Goal: Book appointment/travel/reservation

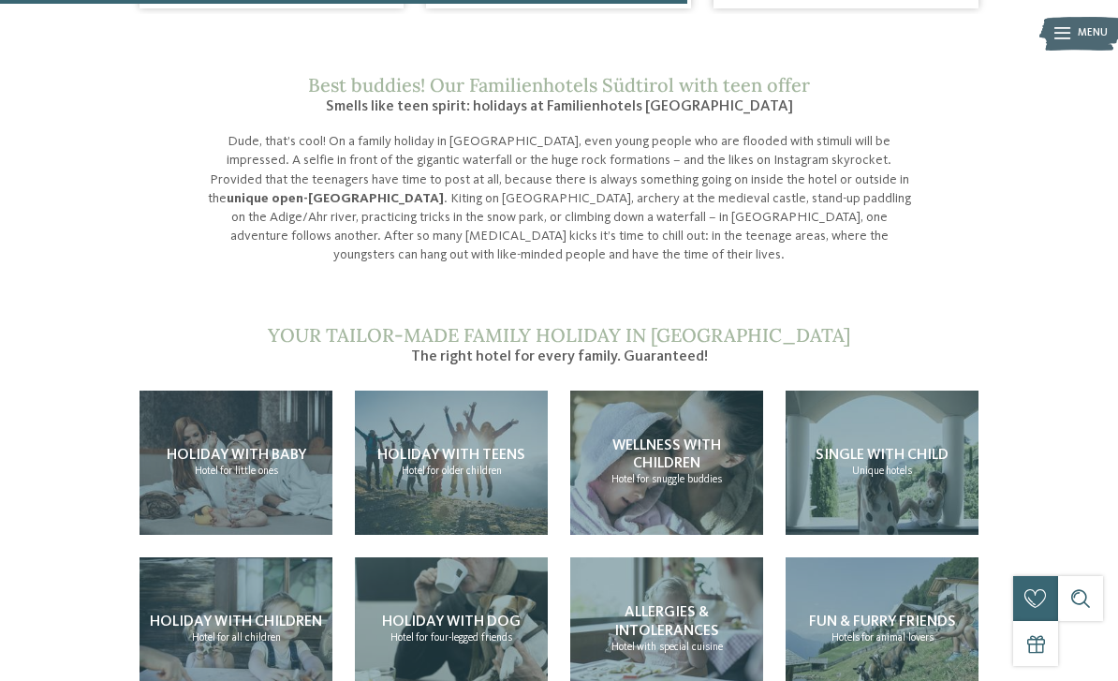
scroll to position [1398, 0]
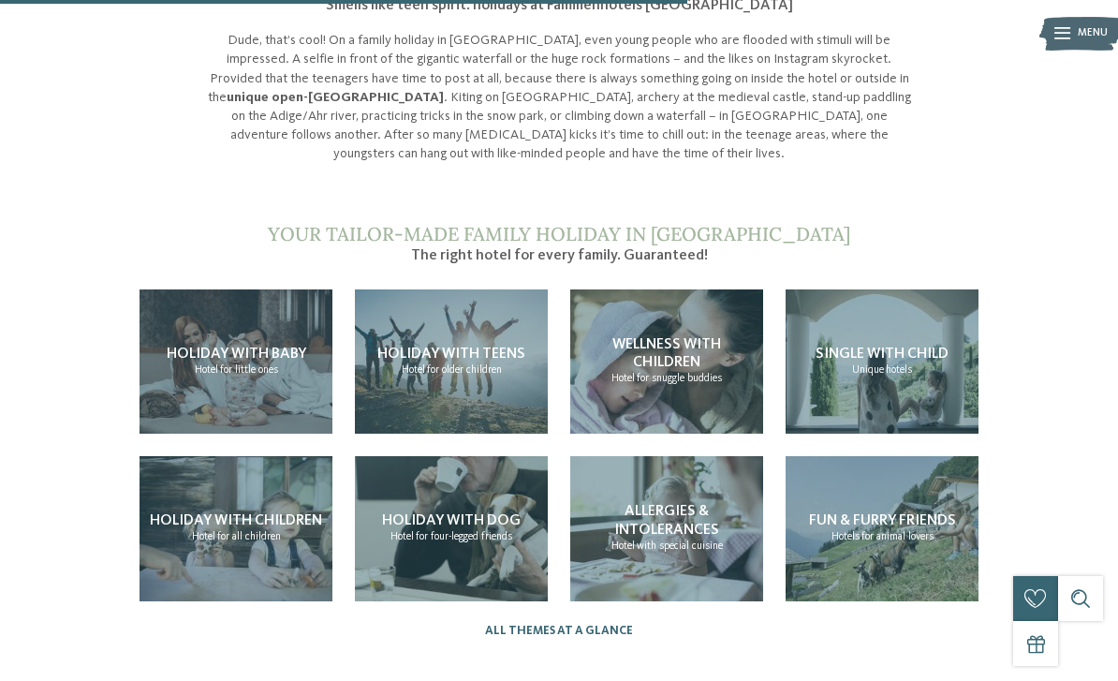
click at [435, 346] on span "Holiday with teens" at bounding box center [451, 353] width 148 height 15
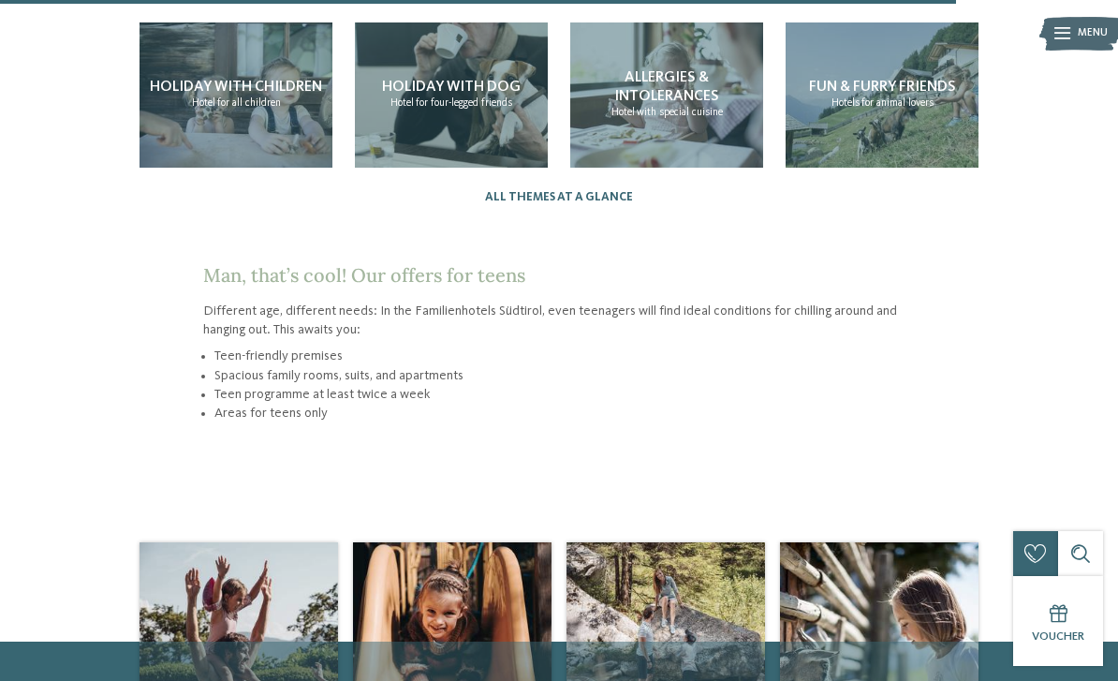
scroll to position [2050, 0]
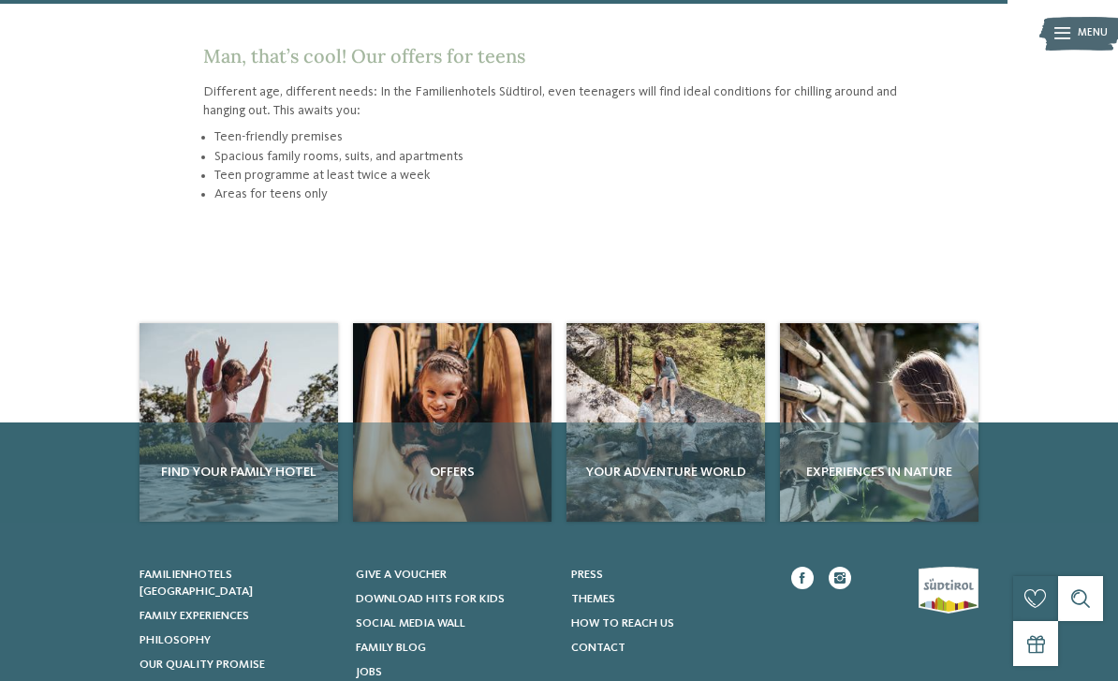
click at [231, 462] on span "Find your family hotel" at bounding box center [238, 471] width 183 height 19
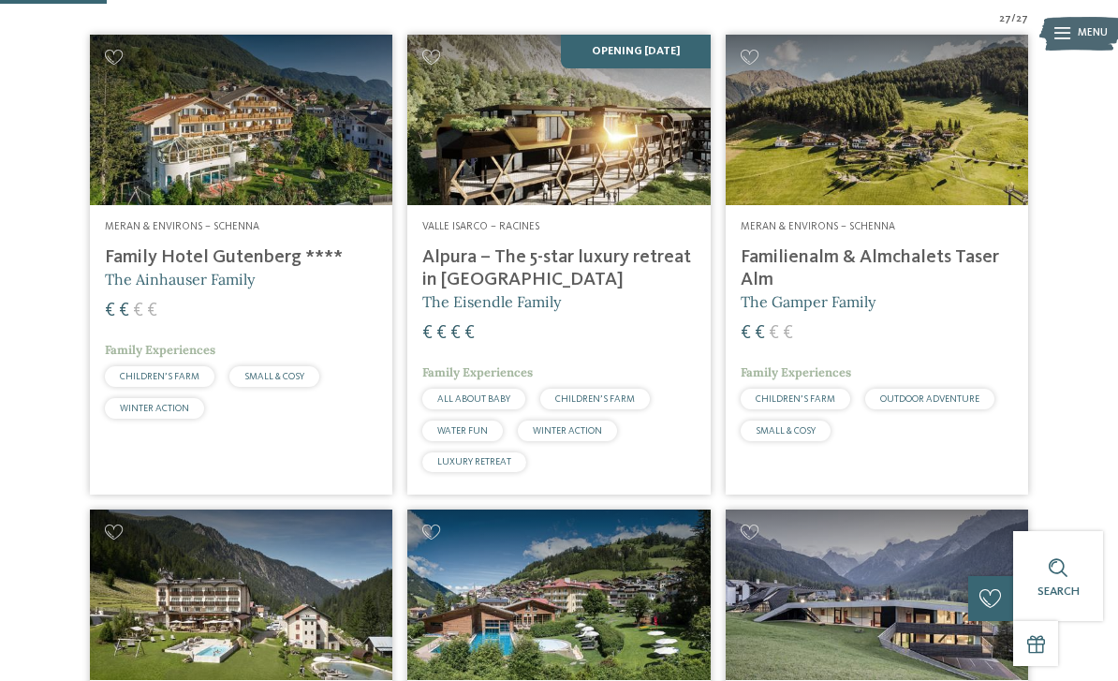
scroll to position [446, 0]
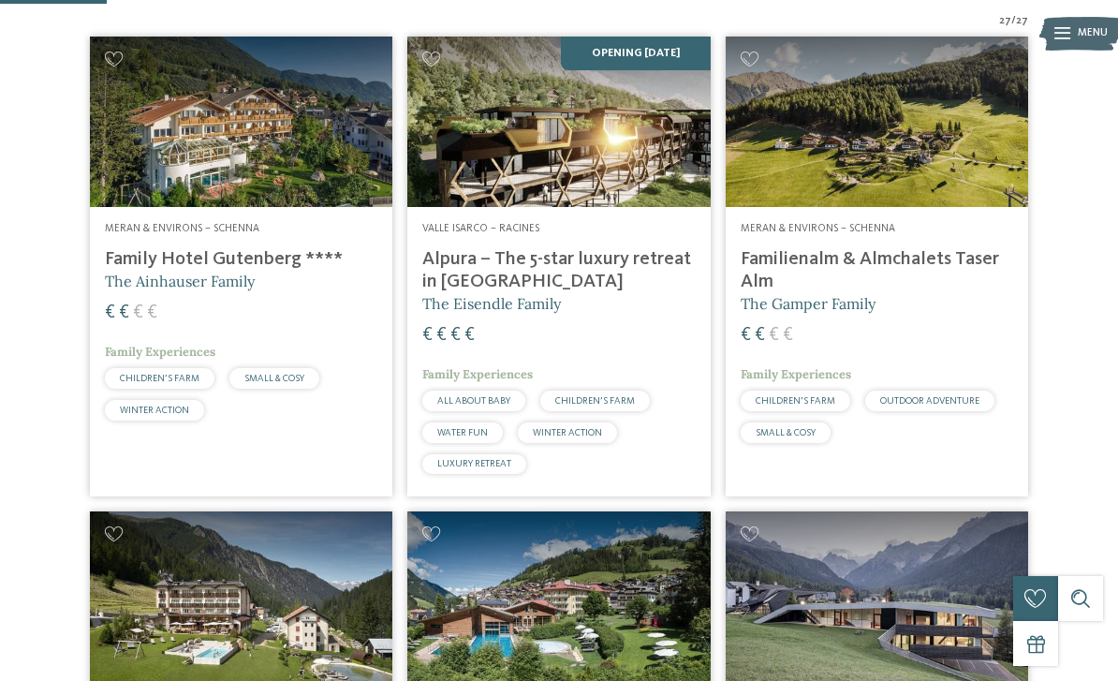
click at [551, 248] on h4 "Alpura – The 5-star luxury retreat in [GEOGRAPHIC_DATA]" at bounding box center [558, 270] width 272 height 45
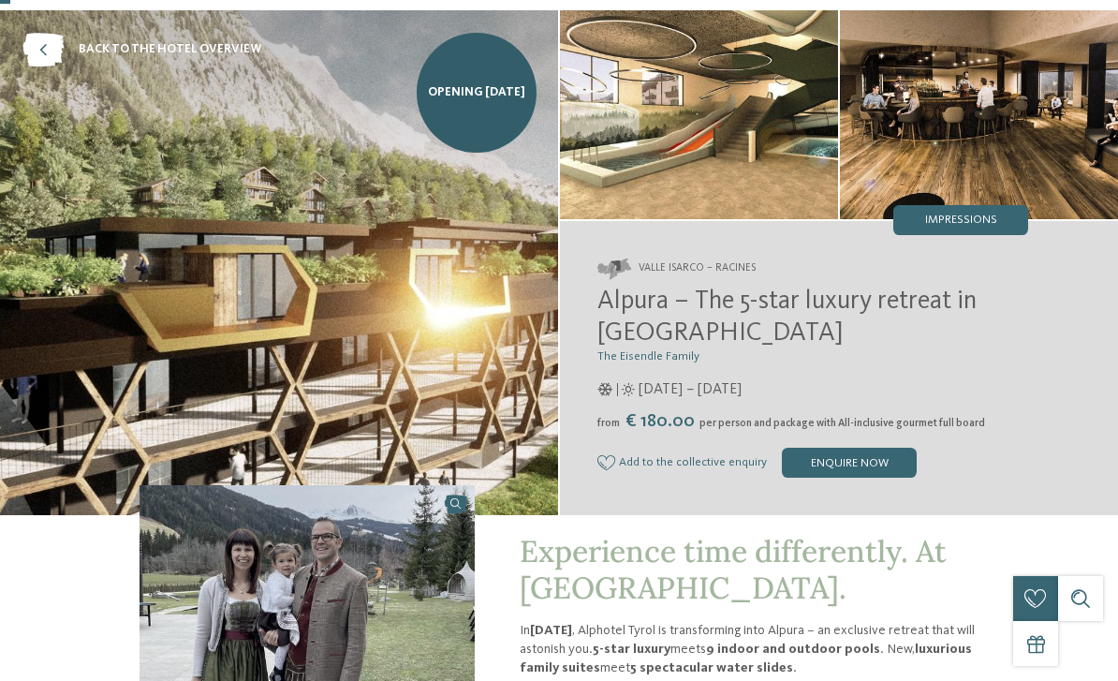
scroll to position [37, 0]
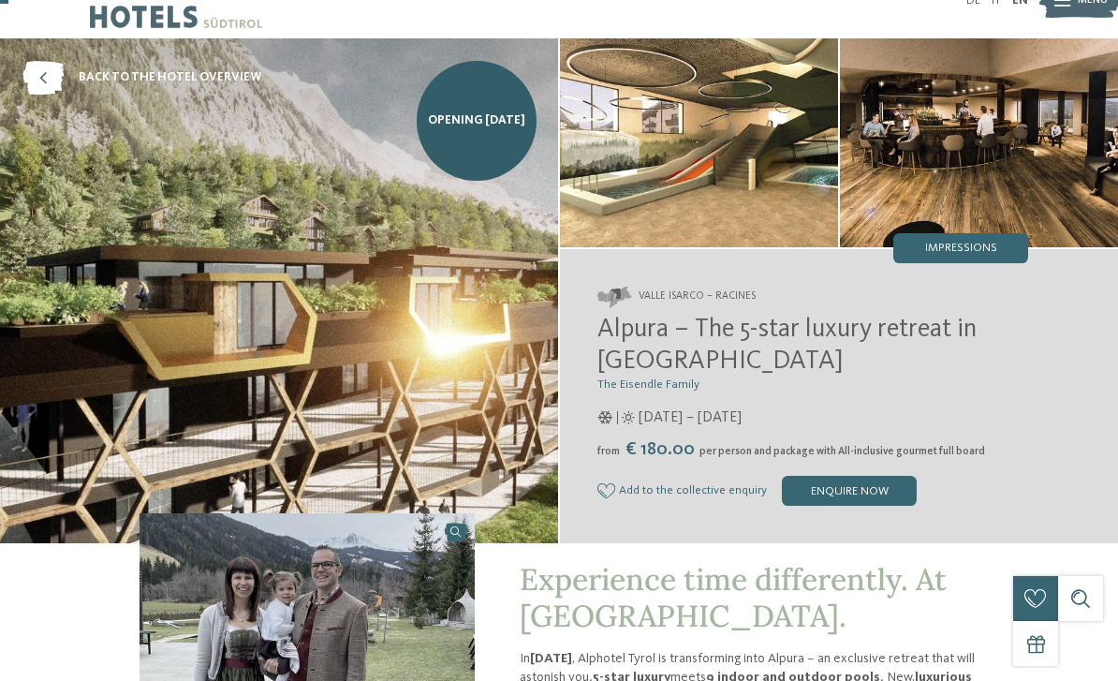
click at [188, 368] on img at bounding box center [279, 290] width 558 height 505
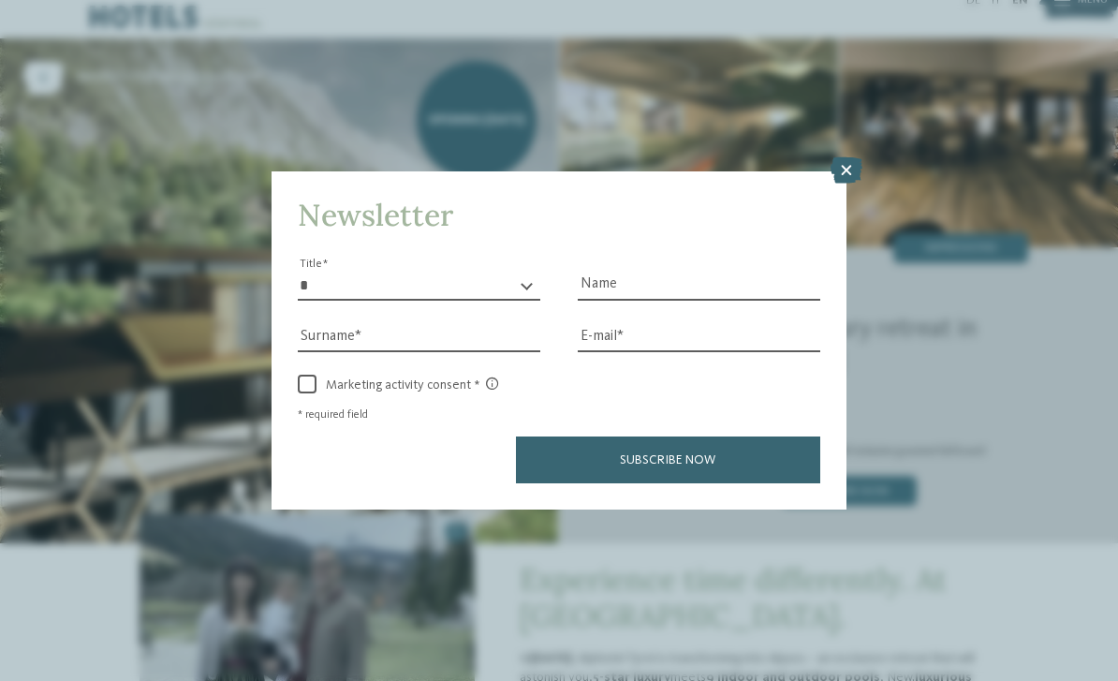
click at [149, 385] on div "Newsletter * ** ** ****** ** Title Name Surname E-mail link link" at bounding box center [559, 340] width 1118 height 681
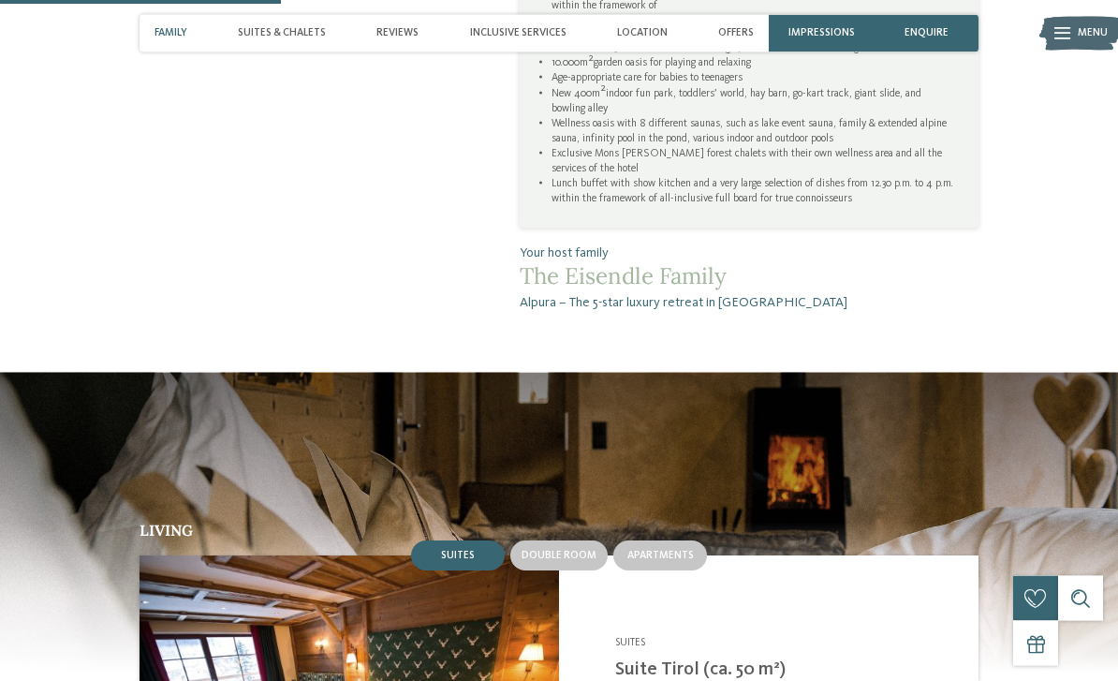
scroll to position [1370, 0]
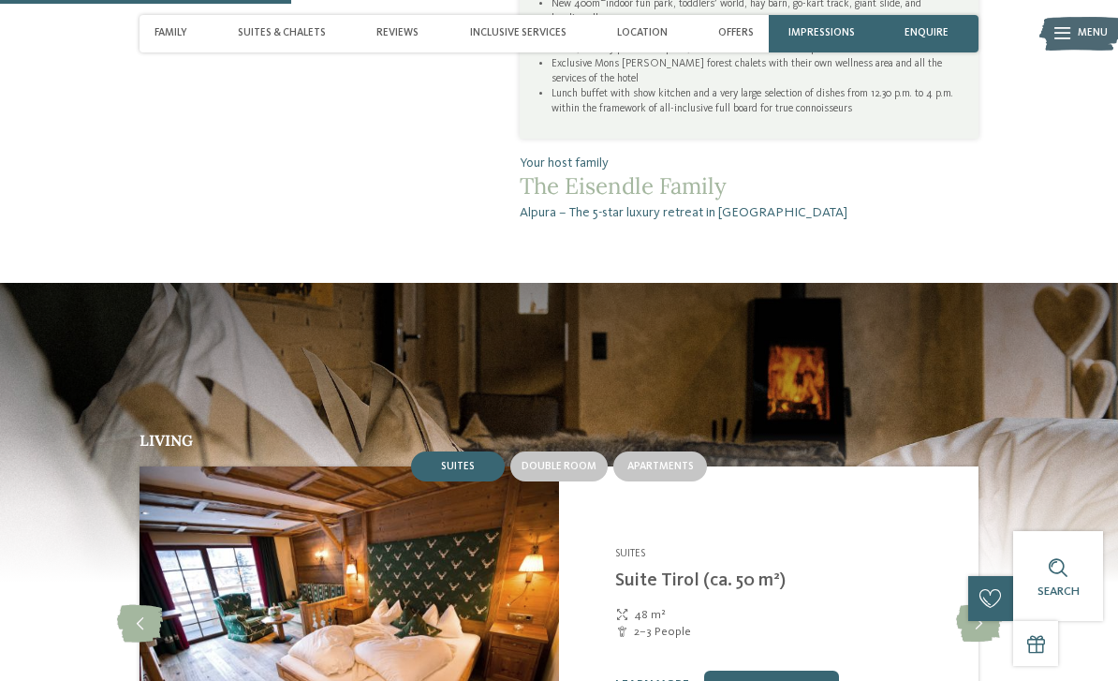
click at [129, 494] on div "Living Suites Double room Apartments" at bounding box center [559, 618] width 1018 height 373
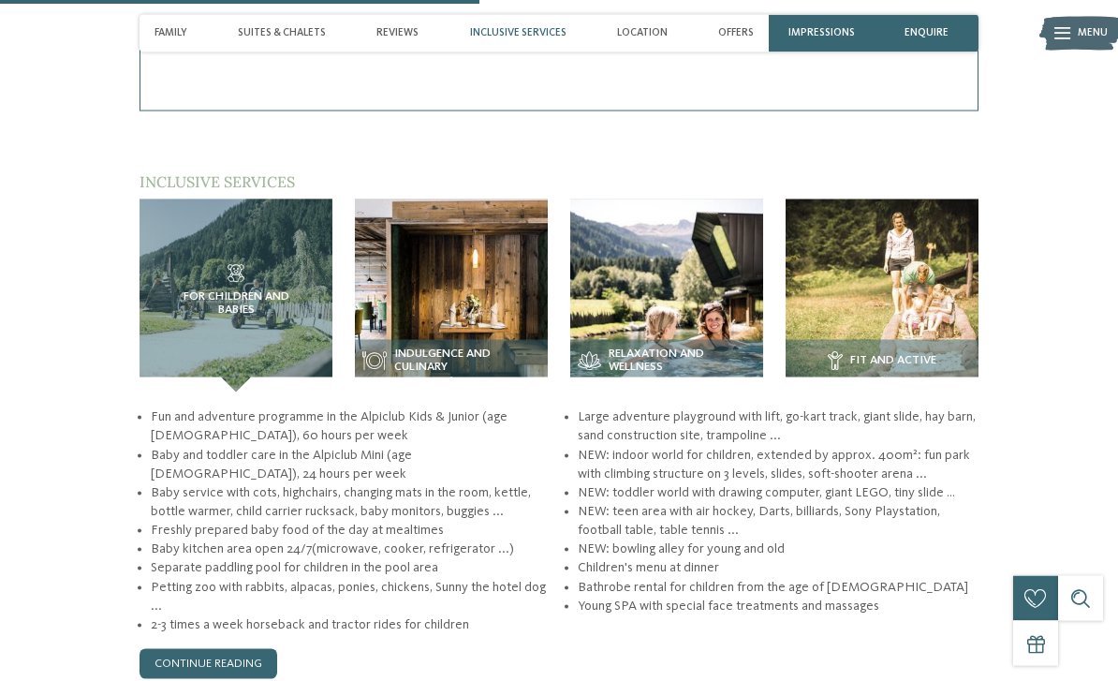
scroll to position [2077, 0]
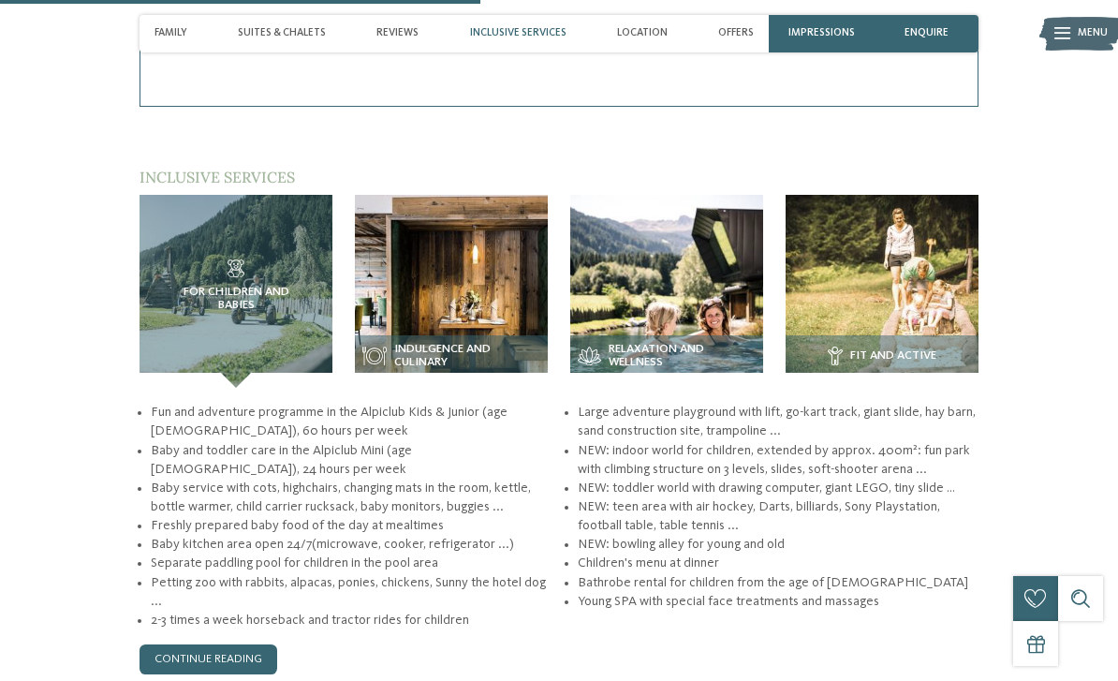
click at [216, 654] on link "continue reading" at bounding box center [208, 659] width 138 height 30
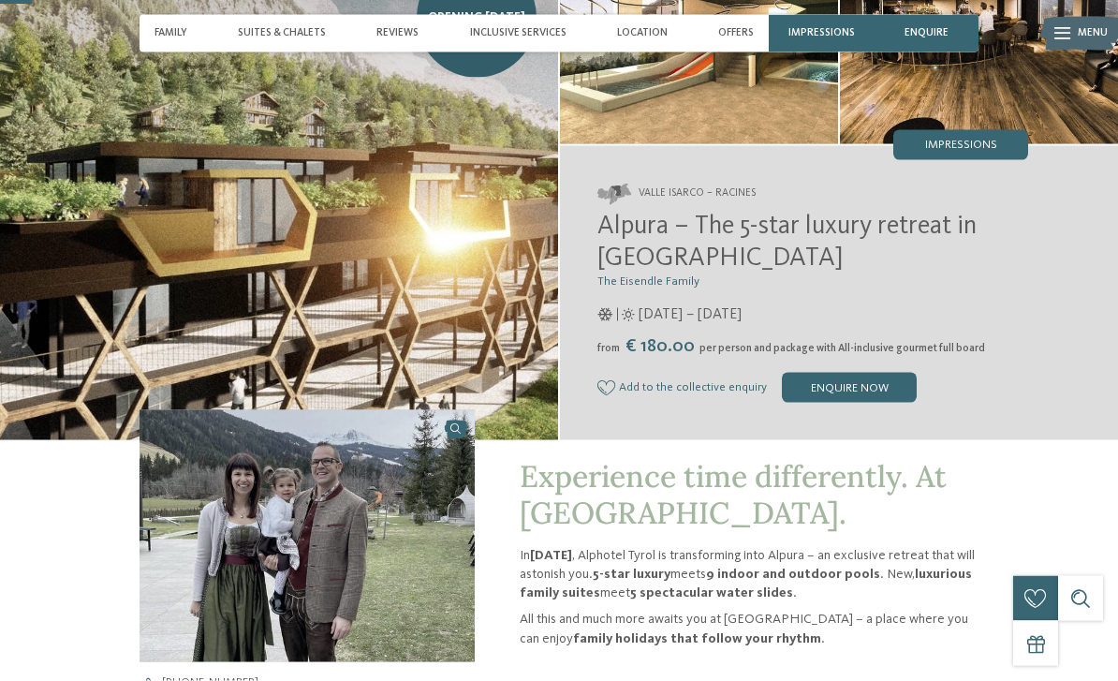
scroll to position [140, 0]
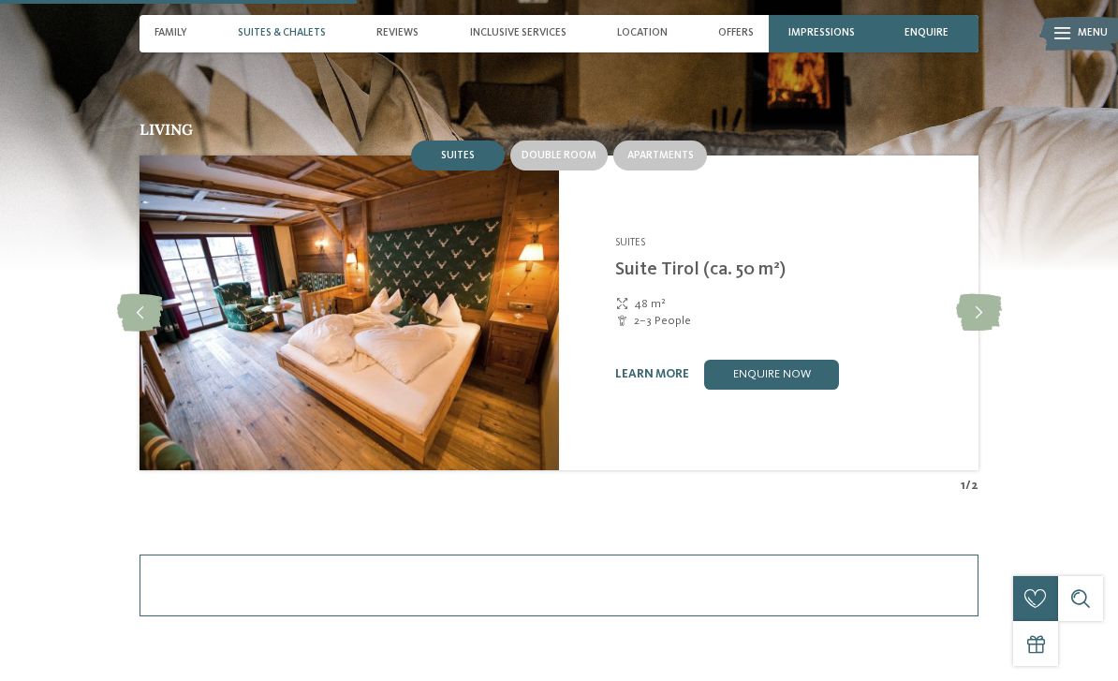
scroll to position [1567, 0]
click at [645, 37] on span "Location" at bounding box center [642, 33] width 51 height 12
click at [647, 35] on span "Location" at bounding box center [642, 33] width 51 height 12
click at [635, 37] on span "Location" at bounding box center [642, 33] width 51 height 12
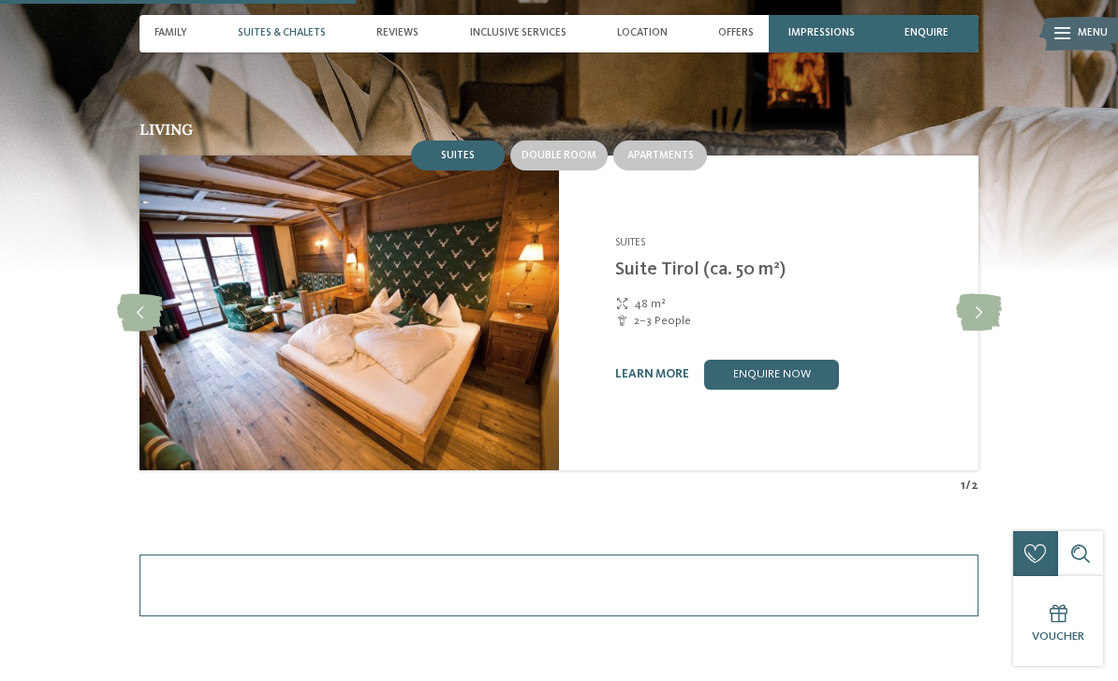
click at [640, 34] on span "Location" at bounding box center [642, 33] width 51 height 12
click at [661, 38] on span "Location" at bounding box center [642, 33] width 51 height 12
click at [642, 51] on div "Location" at bounding box center [642, 33] width 66 height 37
click at [642, 41] on div "Location" at bounding box center [642, 33] width 66 height 37
click at [642, 38] on span "Location" at bounding box center [642, 33] width 51 height 12
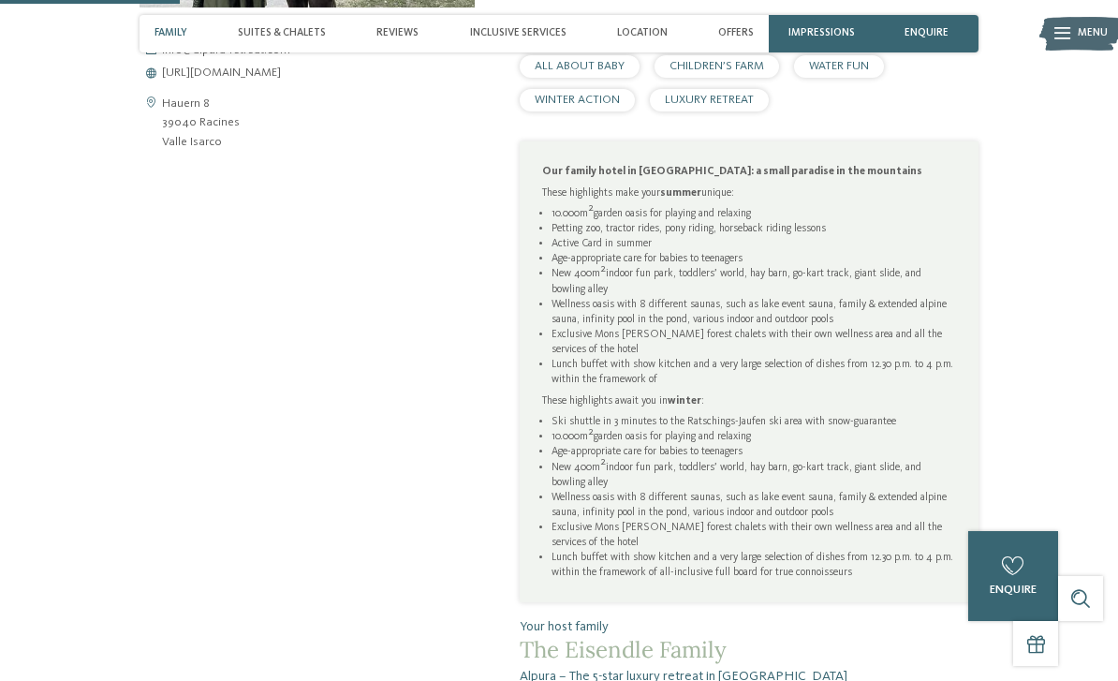
scroll to position [794, 0]
click at [641, 42] on div "Location" at bounding box center [642, 33] width 66 height 37
click at [114, 250] on div "Experience time differently. At Alpura. In November 2025 , Alphotel Tyrol is tr…" at bounding box center [559, 236] width 1018 height 900
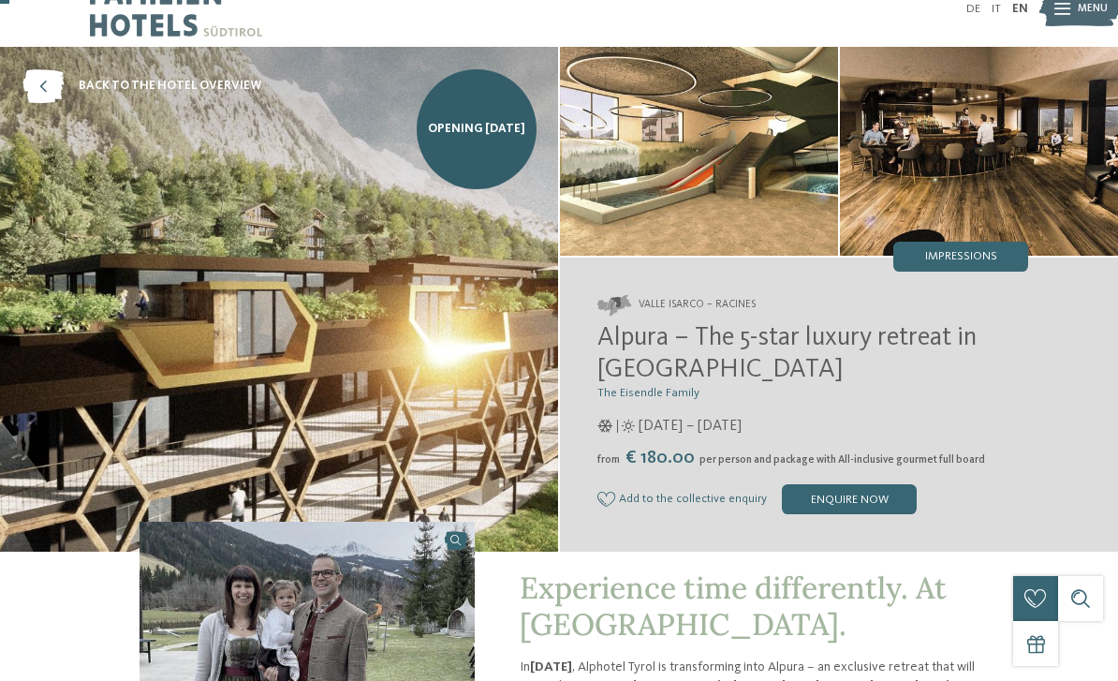
scroll to position [0, 0]
